Goal: Task Accomplishment & Management: Complete application form

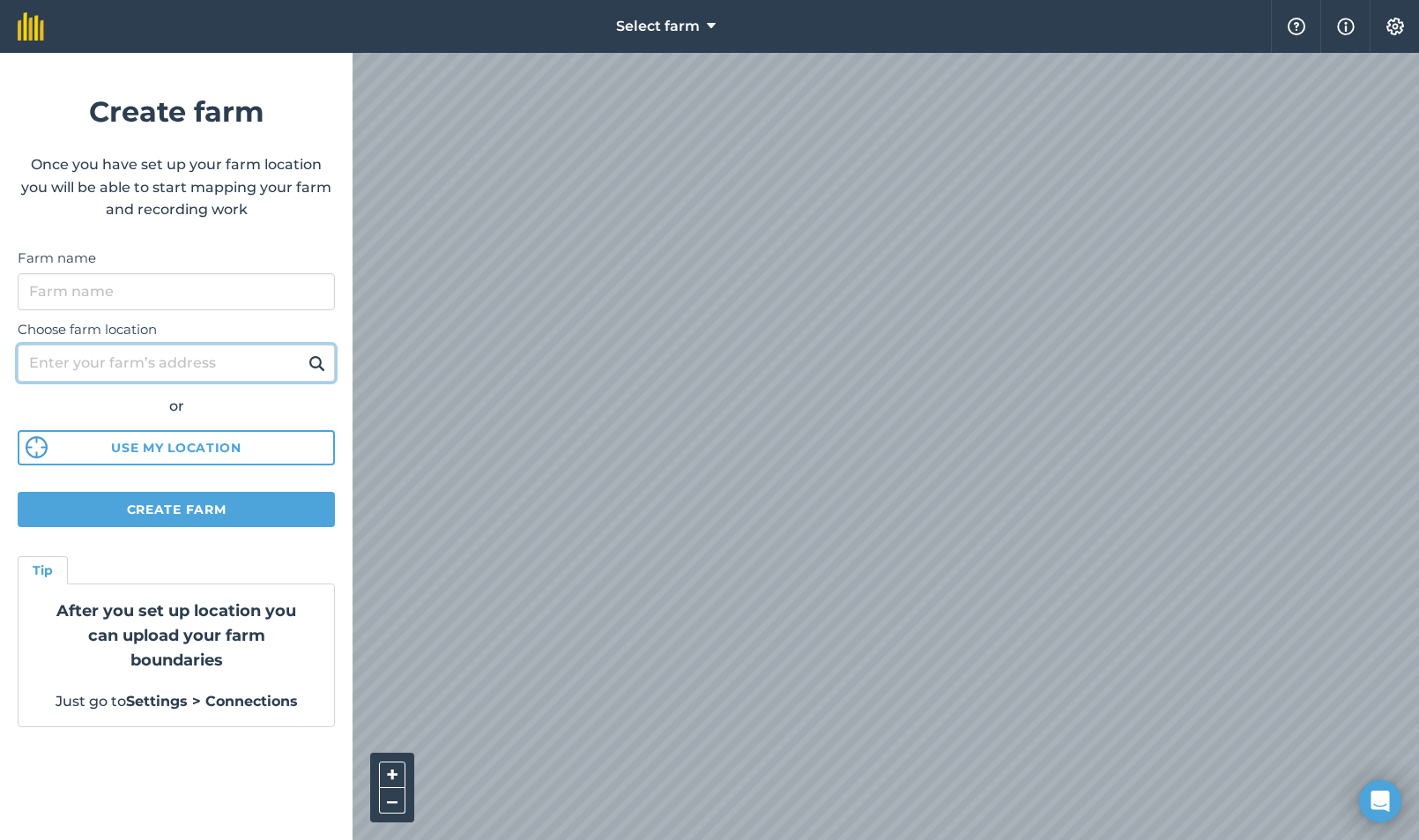
click at [151, 364] on input "Choose farm location" at bounding box center [177, 362] width 317 height 37
click at [303, 352] on button at bounding box center [316, 362] width 27 height 23
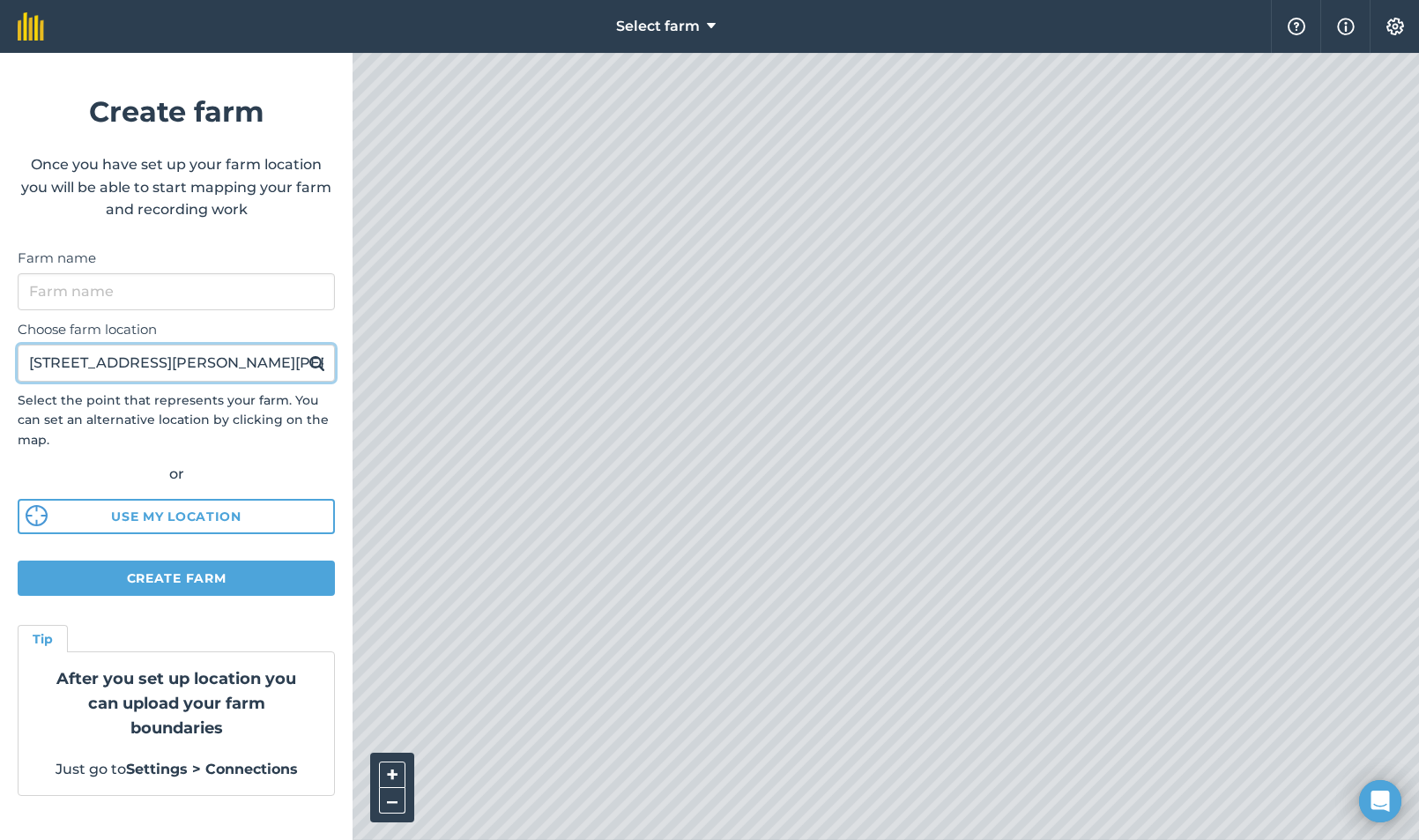
click at [34, 364] on input "[STREET_ADDRESS][PERSON_NAME][PERSON_NAME]" at bounding box center [177, 362] width 317 height 37
click at [233, 366] on input "[STREET_ADDRESS][PERSON_NAME][PERSON_NAME]" at bounding box center [177, 362] width 317 height 37
type input "[STREET_ADDRESS][PERSON_NAME][PERSON_NAME]"
click at [303, 352] on button at bounding box center [316, 362] width 27 height 23
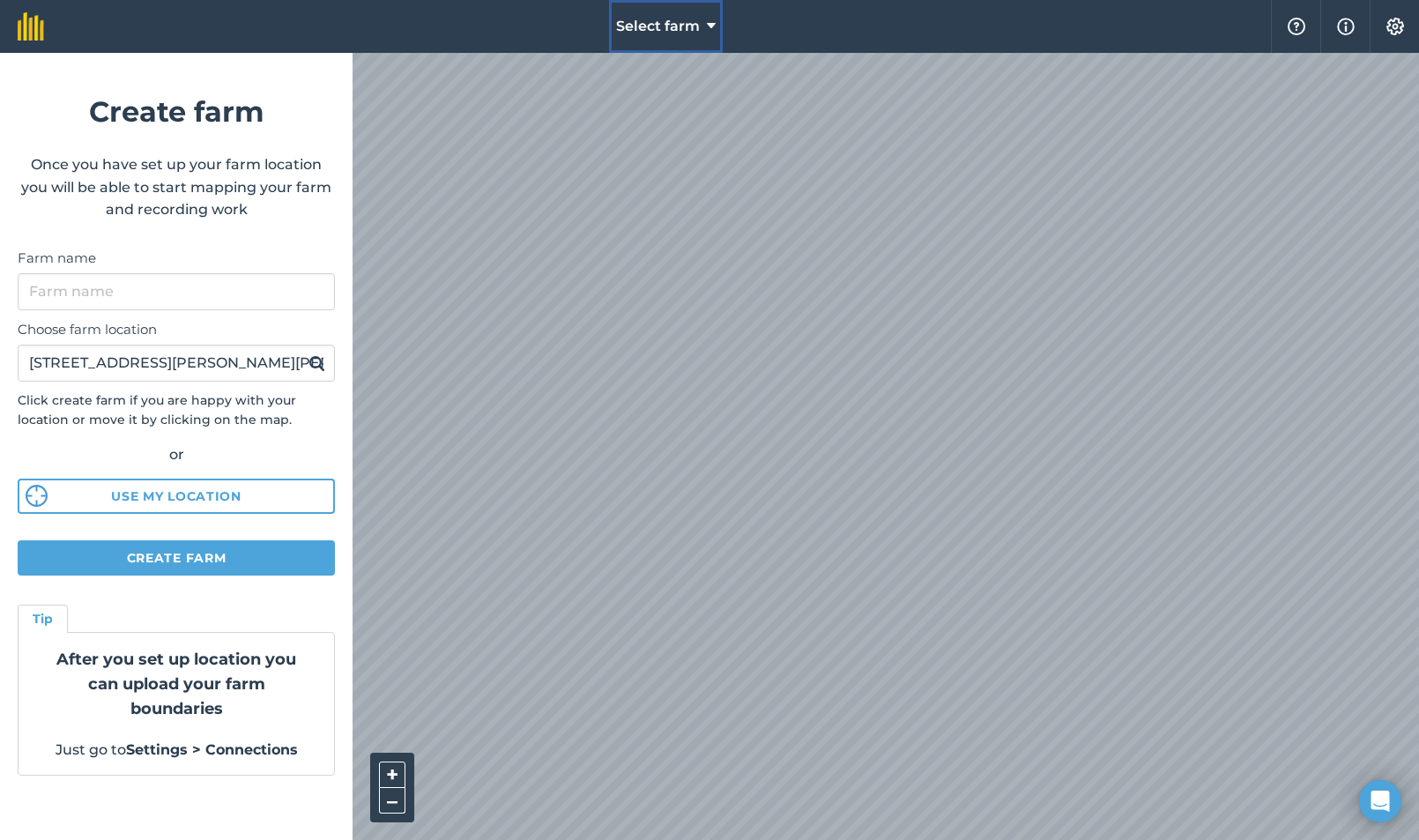
click at [663, 25] on span "Select farm" at bounding box center [657, 26] width 84 height 21
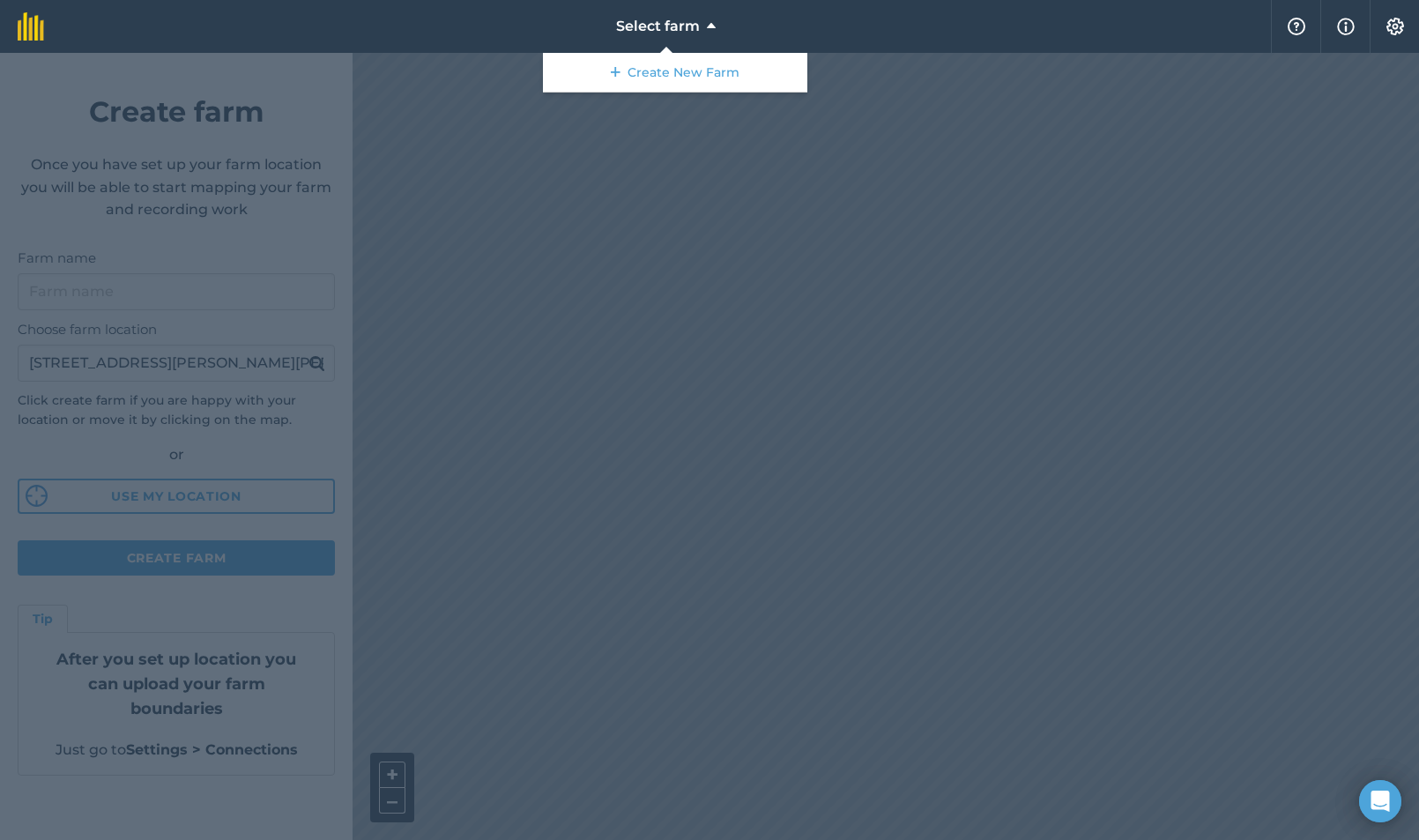
click at [737, 170] on div at bounding box center [710, 446] width 1419 height 787
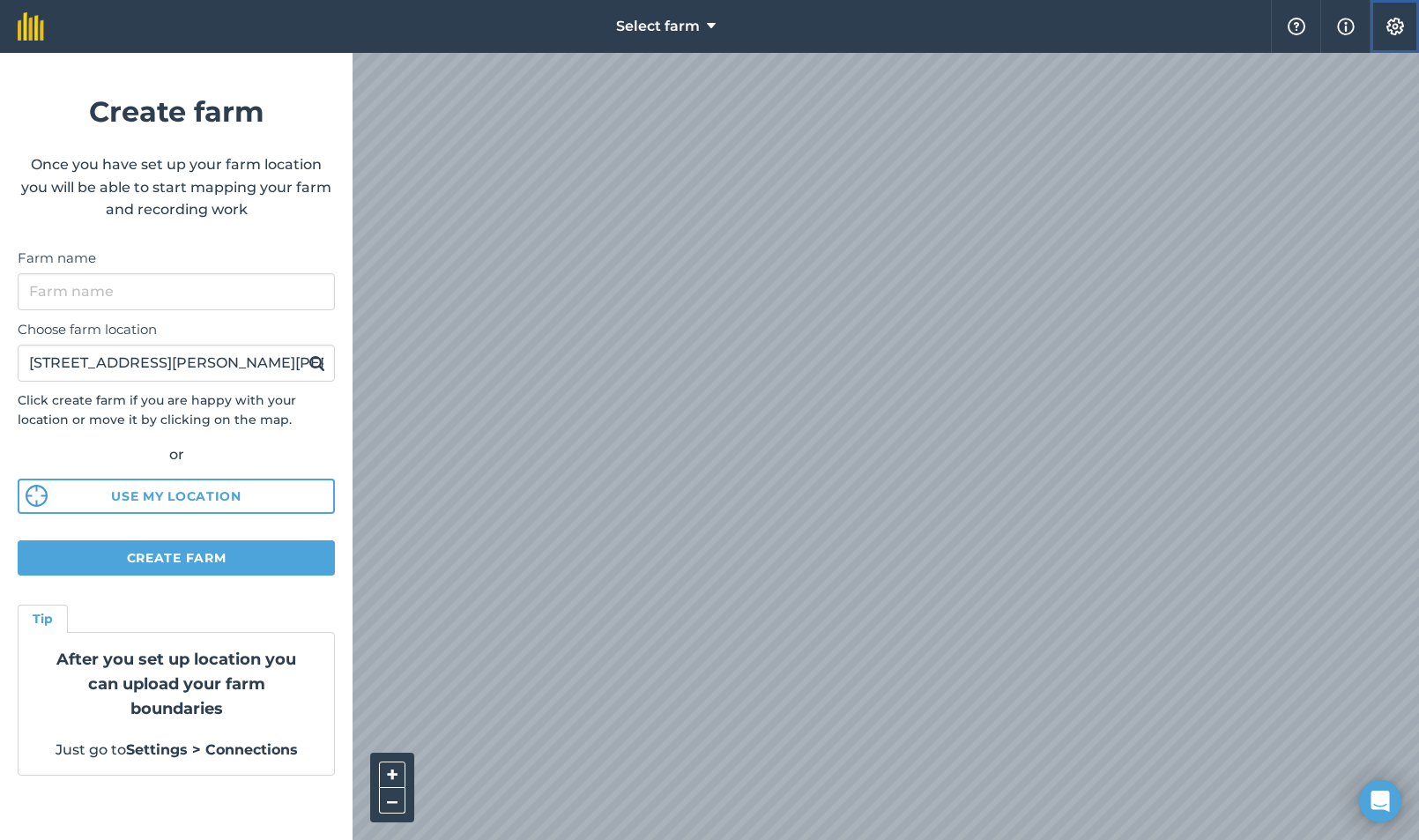
click at [1387, 26] on img at bounding box center [1395, 27] width 21 height 18
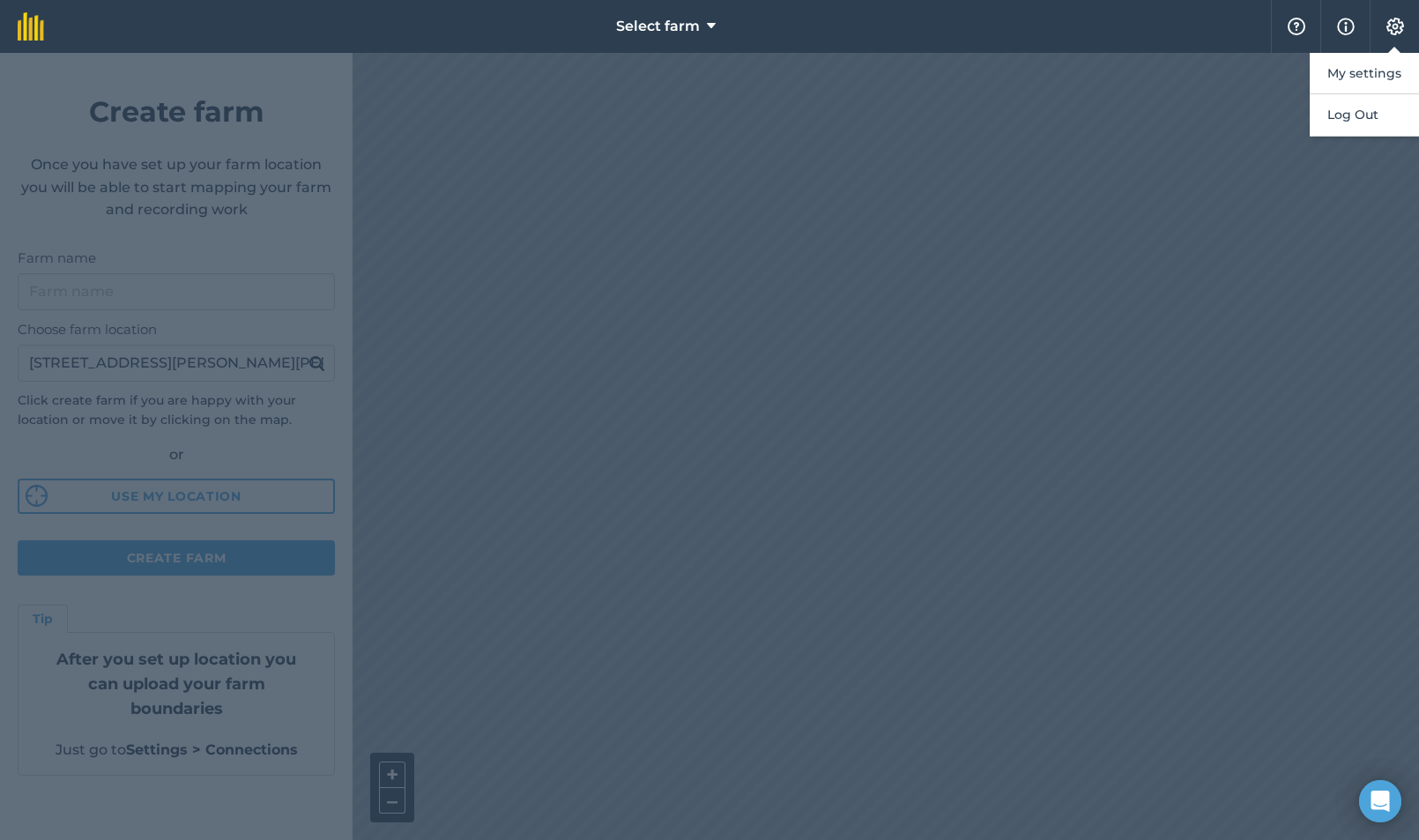
click at [807, 334] on div at bounding box center [710, 446] width 1419 height 787
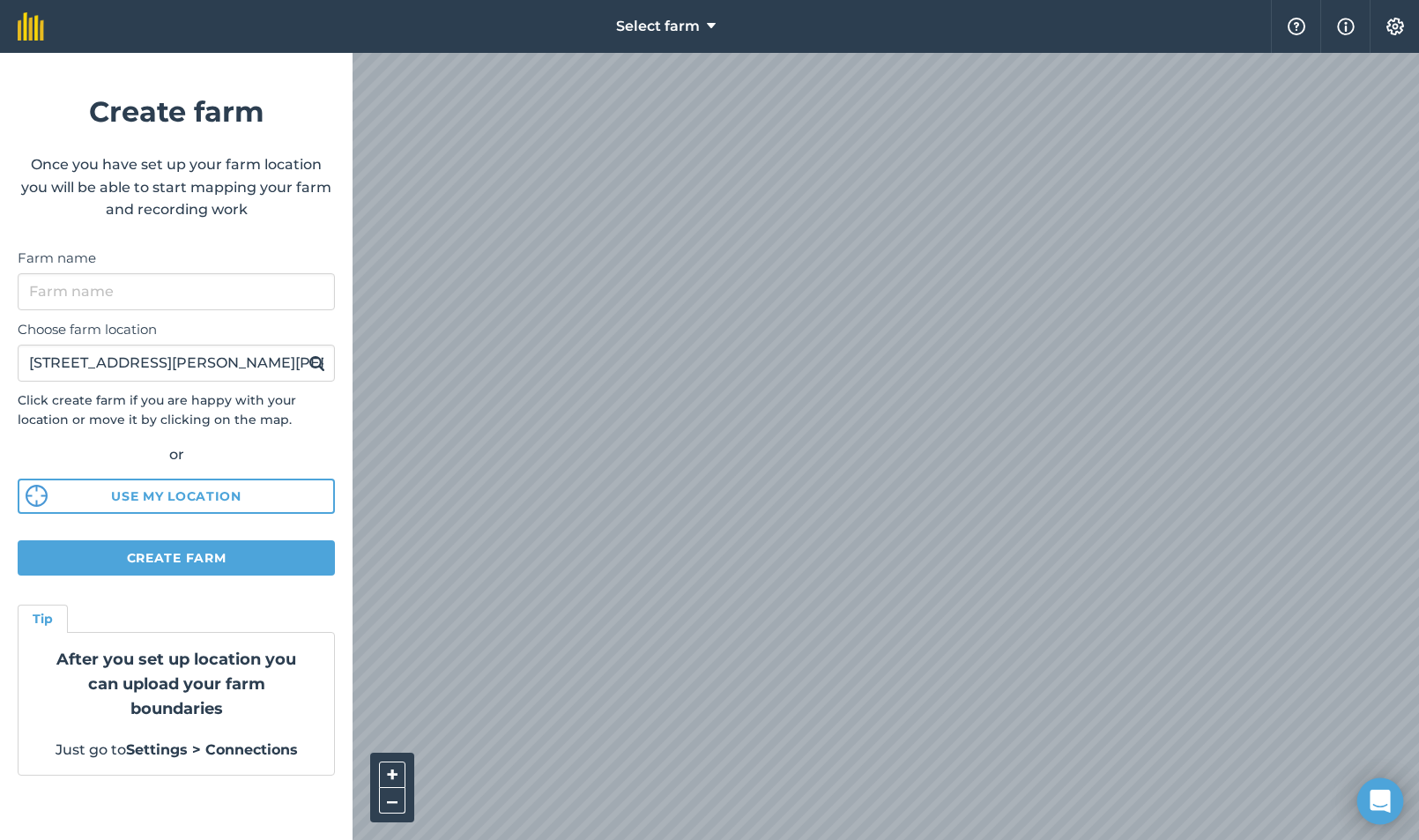
click at [1375, 802] on icon "Open Intercom Messenger" at bounding box center [1379, 800] width 20 height 23
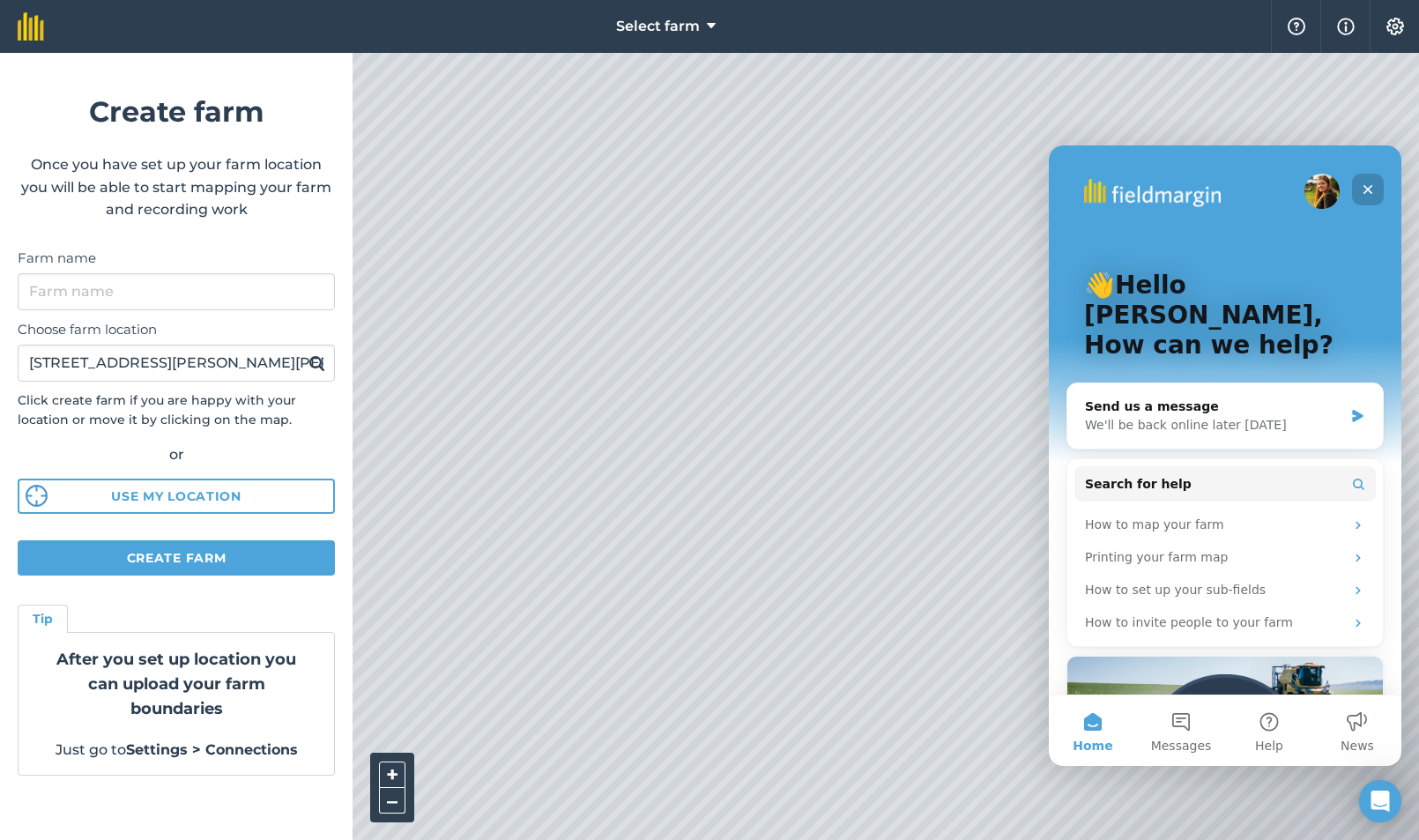
click at [1359, 179] on div "Close" at bounding box center [1368, 189] width 32 height 32
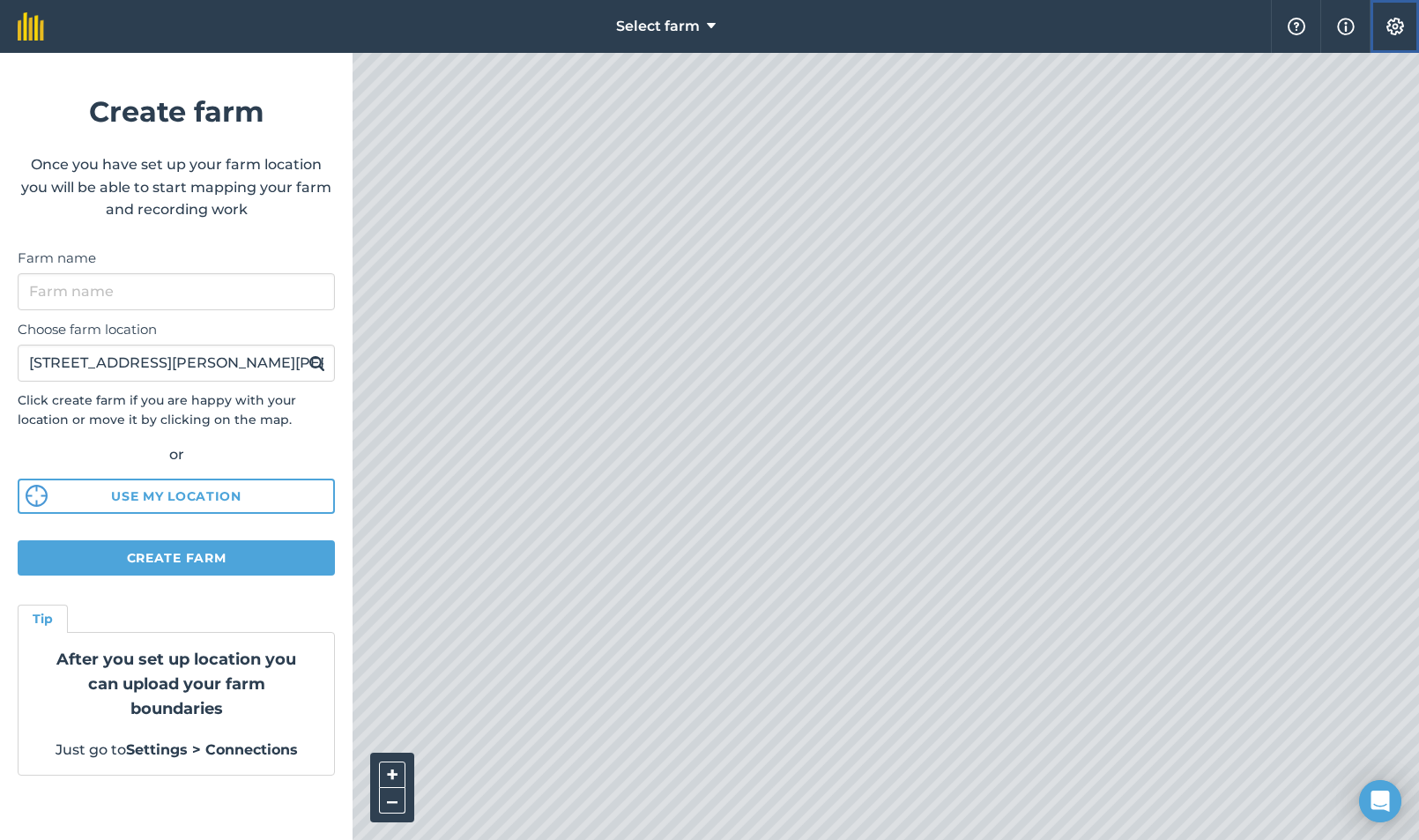
click at [1397, 23] on img at bounding box center [1395, 27] width 21 height 18
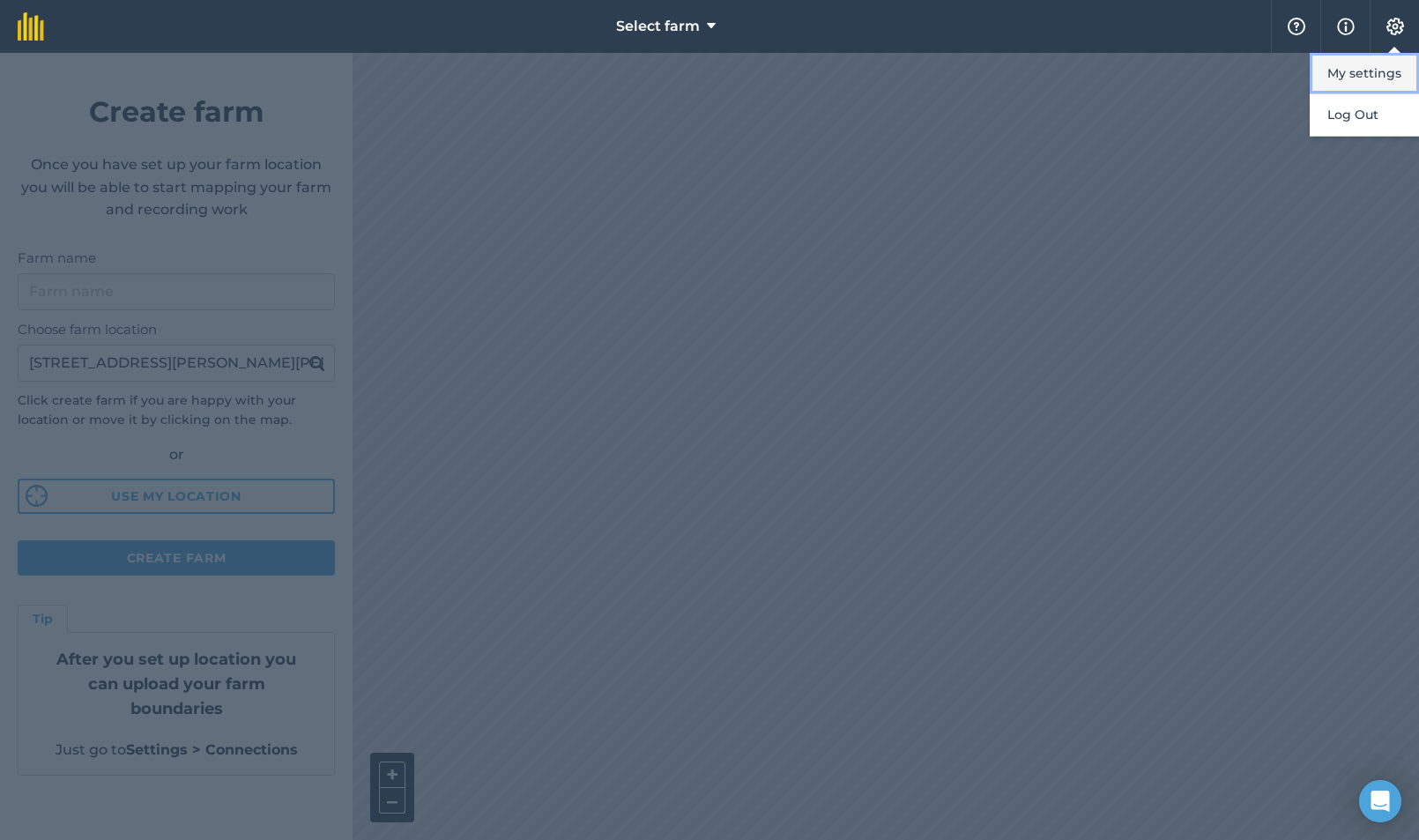
click at [1358, 65] on button "My settings" at bounding box center [1364, 74] width 109 height 41
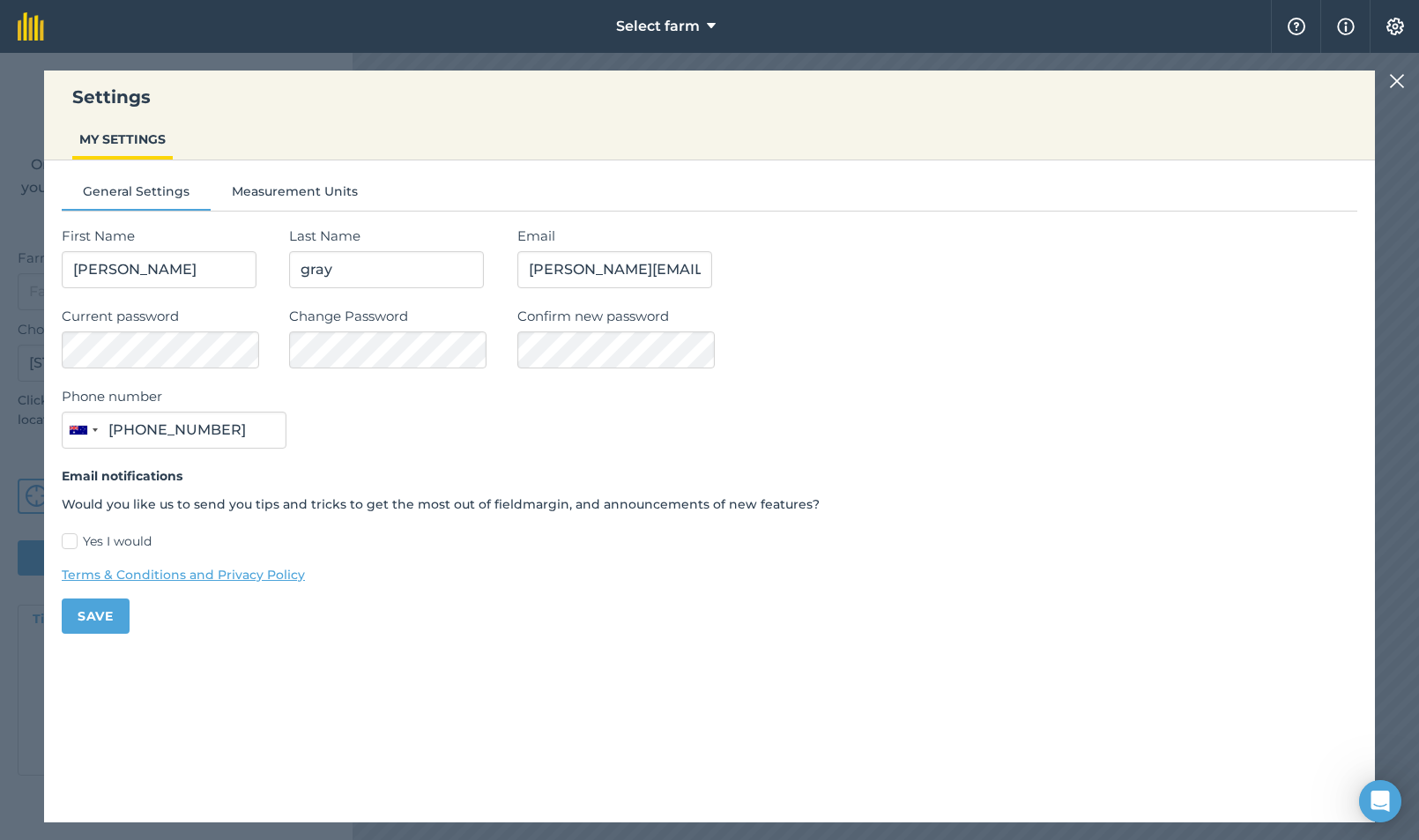
type input "0407 624 997"
click at [1396, 86] on img at bounding box center [1397, 80] width 16 height 21
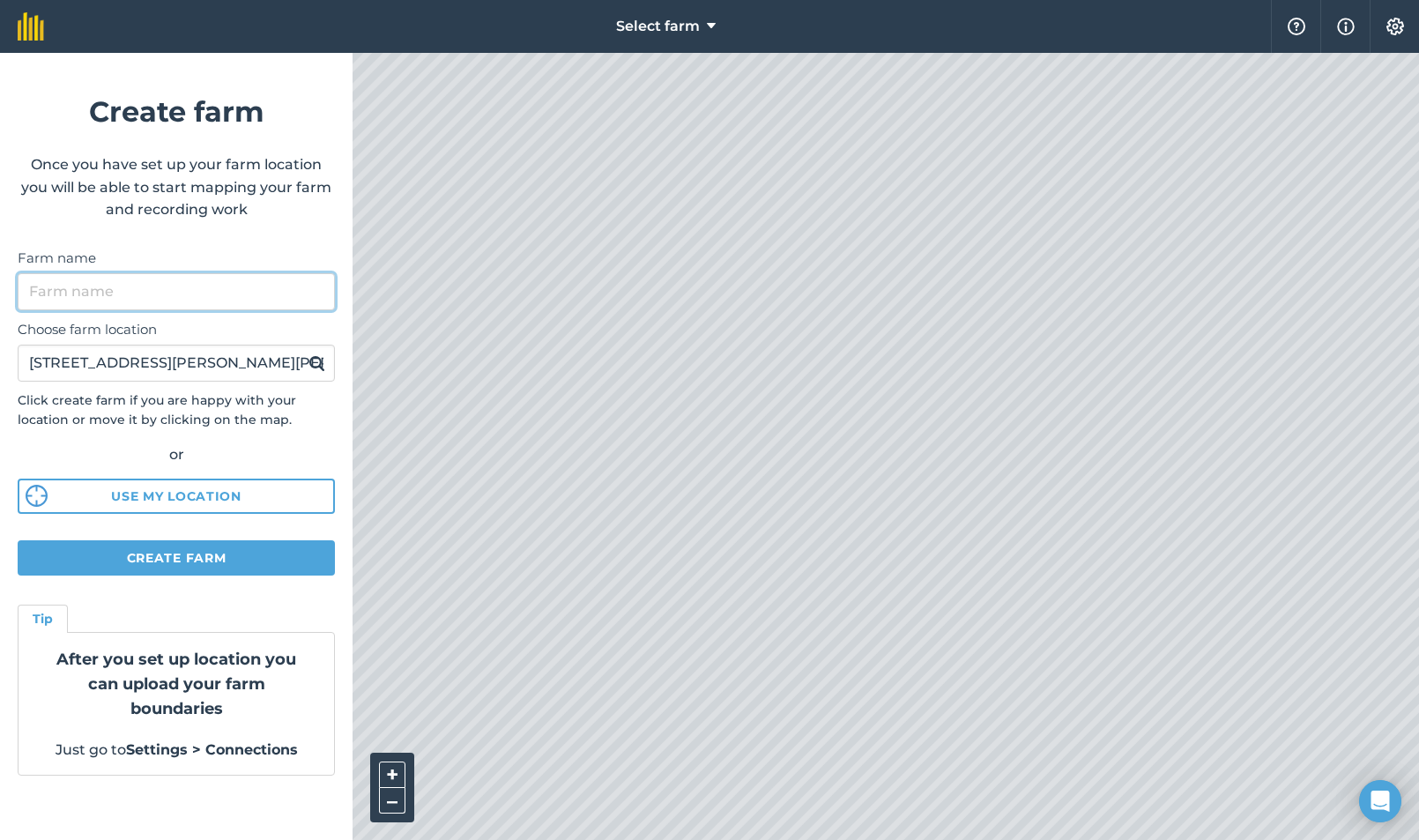
click at [94, 291] on input "Farm name" at bounding box center [177, 291] width 317 height 37
type input "[PERSON_NAME]"
click at [303, 352] on button at bounding box center [316, 362] width 27 height 23
click at [897, 839] on html "Select farm Help Info Settings Create farm Once you have set up your farm locat…" at bounding box center [710, 420] width 1419 height 840
